Goal: Navigation & Orientation: Find specific page/section

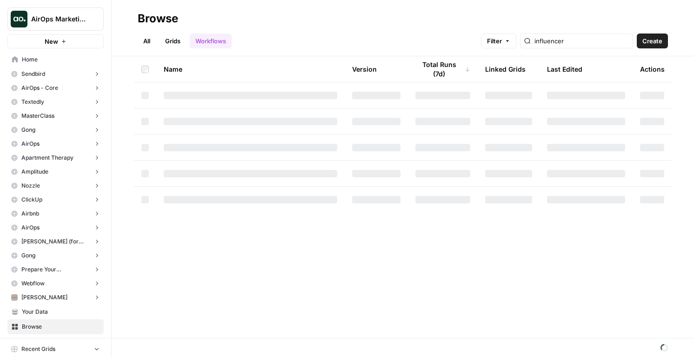
click at [56, 19] on span "AirOps Marketing" at bounding box center [59, 18] width 56 height 9
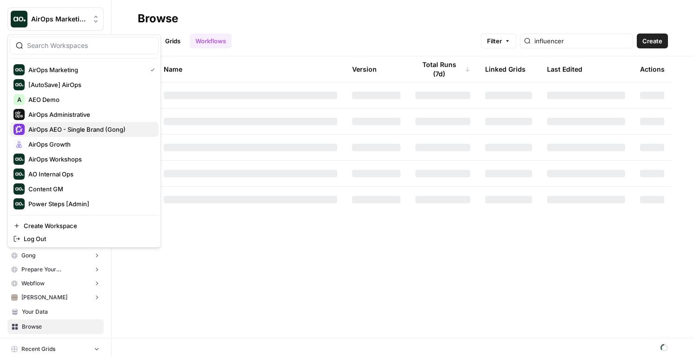
click at [88, 132] on span "AirOps AEO - Single Brand (Gong)" at bounding box center [89, 129] width 123 height 9
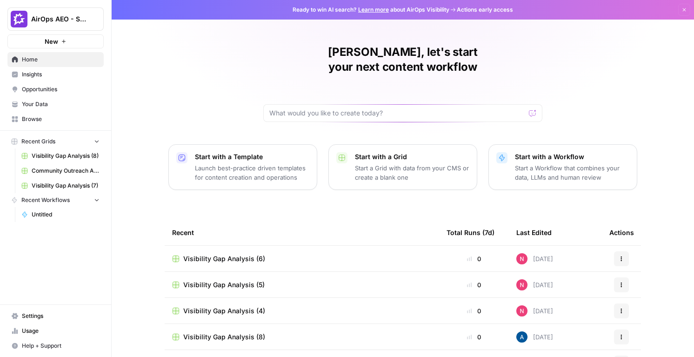
click at [50, 75] on span "Insights" at bounding box center [61, 74] width 78 height 8
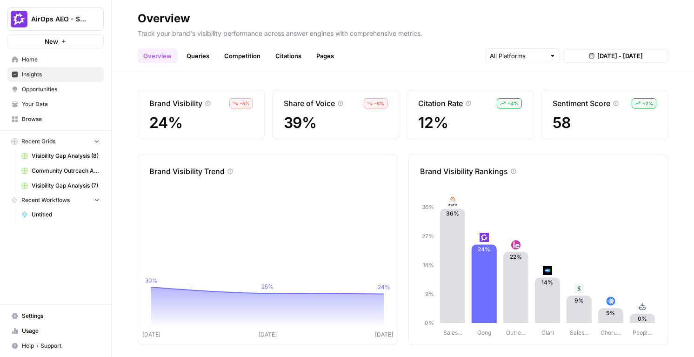
click at [64, 90] on span "Opportunities" at bounding box center [61, 89] width 78 height 8
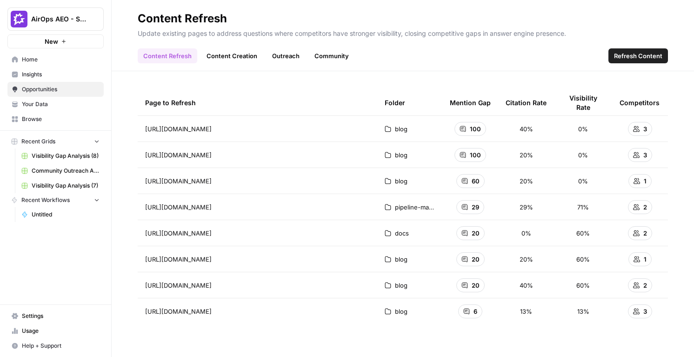
click at [638, 58] on span "Refresh Content" at bounding box center [638, 55] width 48 height 9
click at [62, 104] on span "Your Data" at bounding box center [61, 104] width 78 height 8
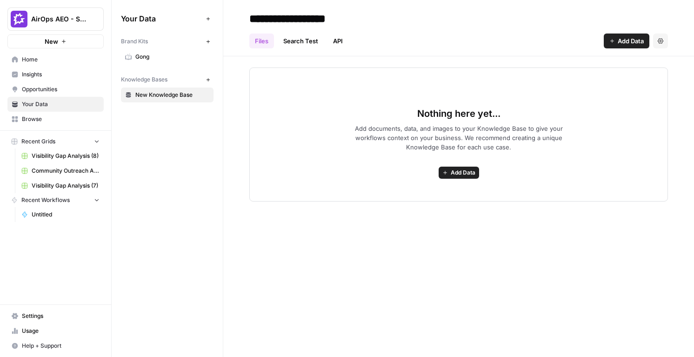
click at [50, 116] on span "Browse" at bounding box center [61, 119] width 78 height 8
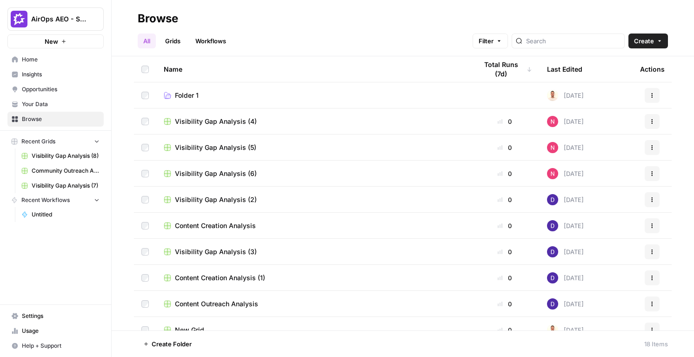
click at [42, 91] on span "Opportunities" at bounding box center [61, 89] width 78 height 8
